Goal: Information Seeking & Learning: Learn about a topic

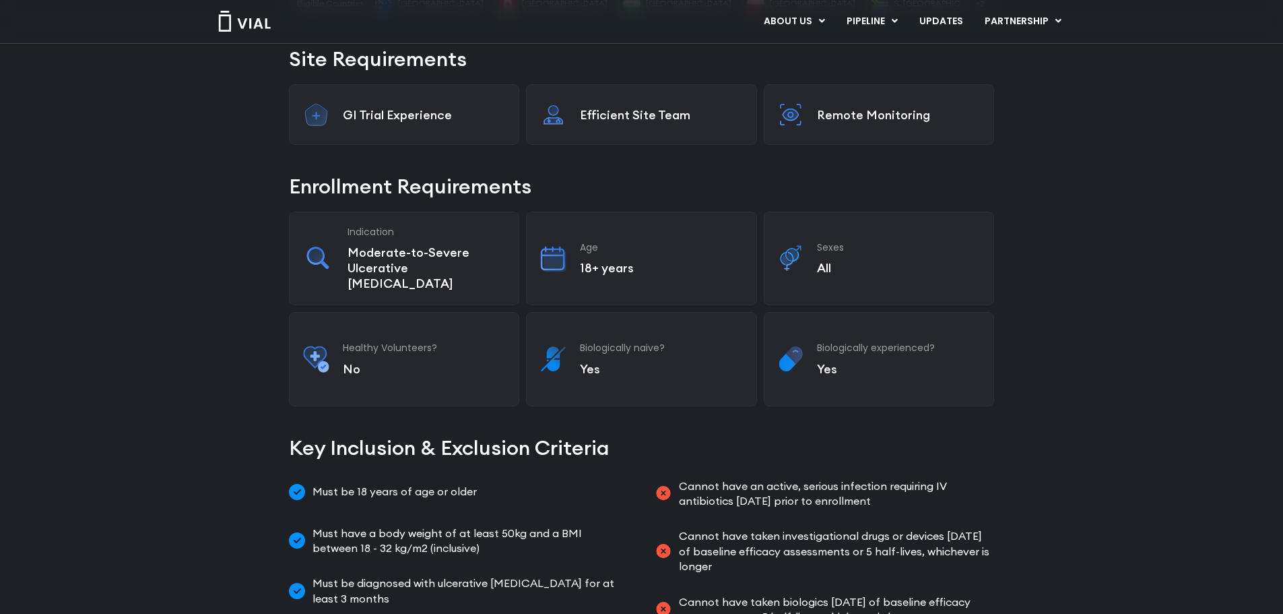
scroll to position [337, 0]
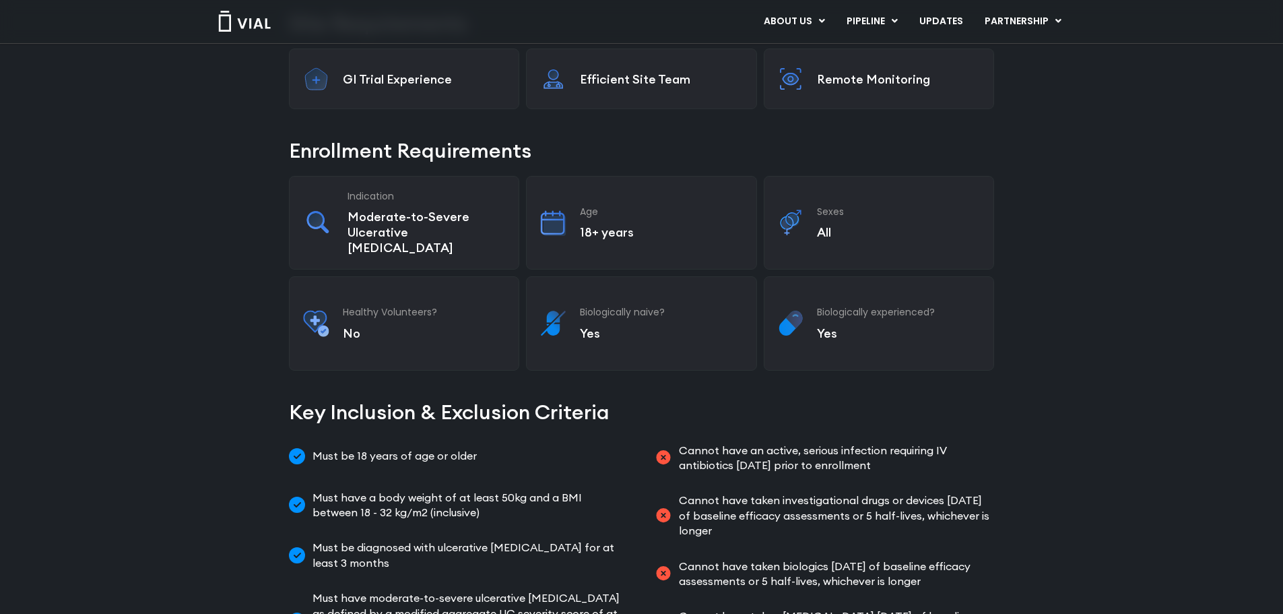
click at [800, 307] on img at bounding box center [791, 323] width 26 height 32
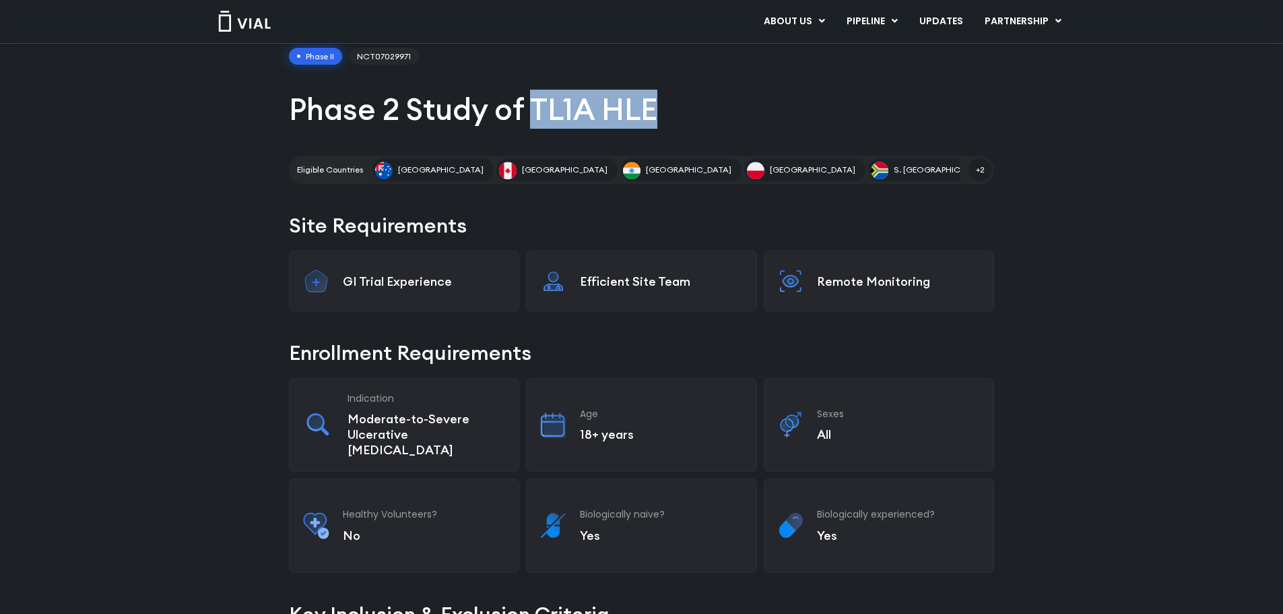
scroll to position [202, 0]
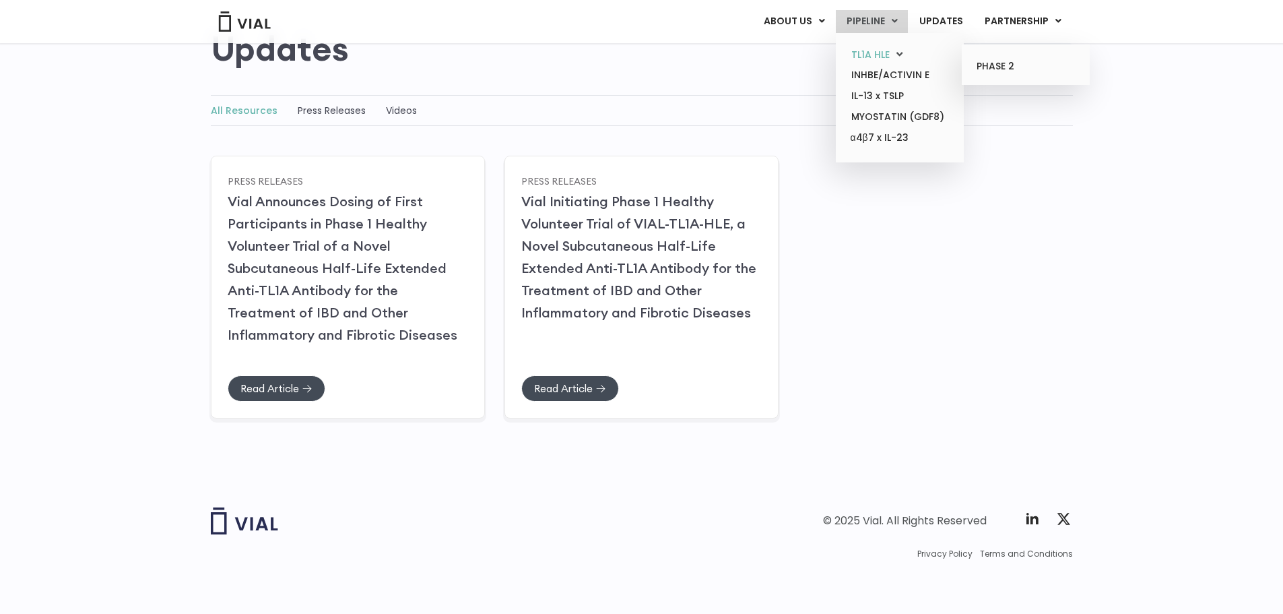
click at [868, 55] on link "TL1A HLE" at bounding box center [900, 54] width 118 height 21
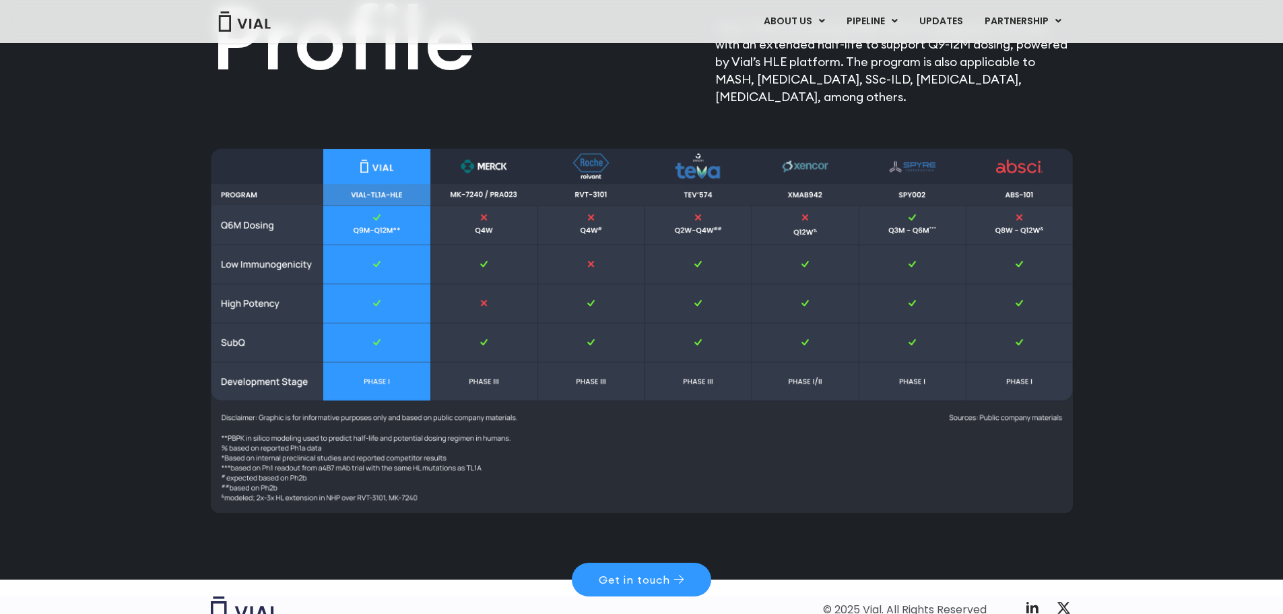
scroll to position [1751, 0]
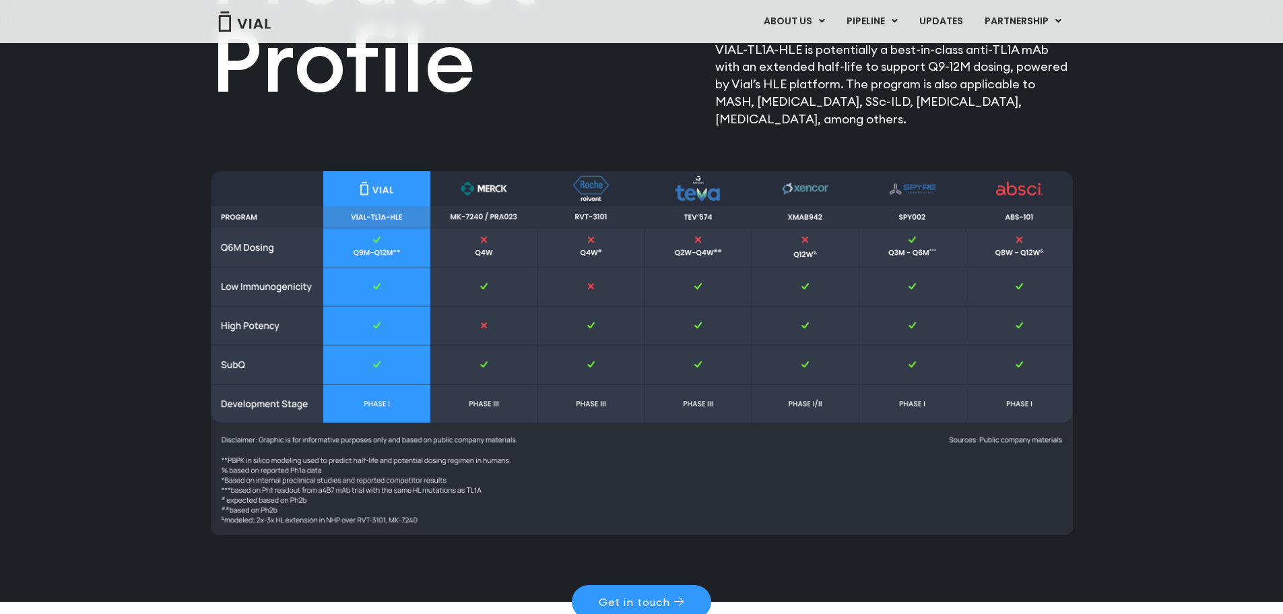
click at [247, 246] on img at bounding box center [642, 352] width 862 height 364
click at [178, 253] on div "Differentiated Product Profile​ VIAL-TL1A-HLE is potentially a best-in-class an…" at bounding box center [641, 178] width 1283 height 845
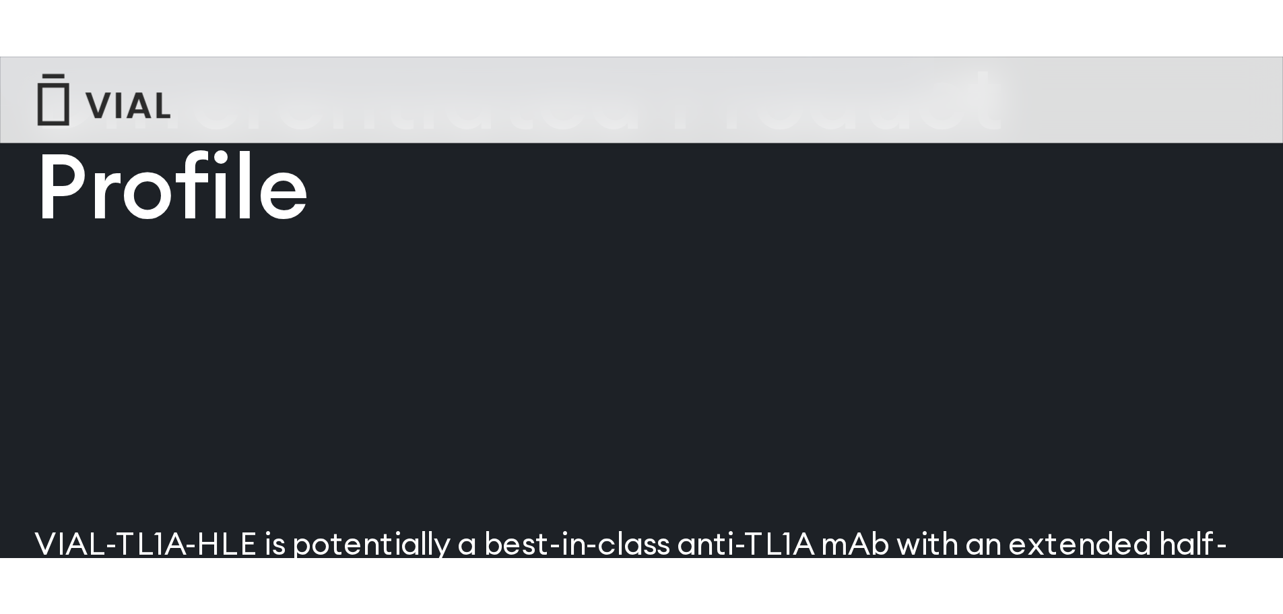
scroll to position [1584, 0]
